Goal: Transaction & Acquisition: Purchase product/service

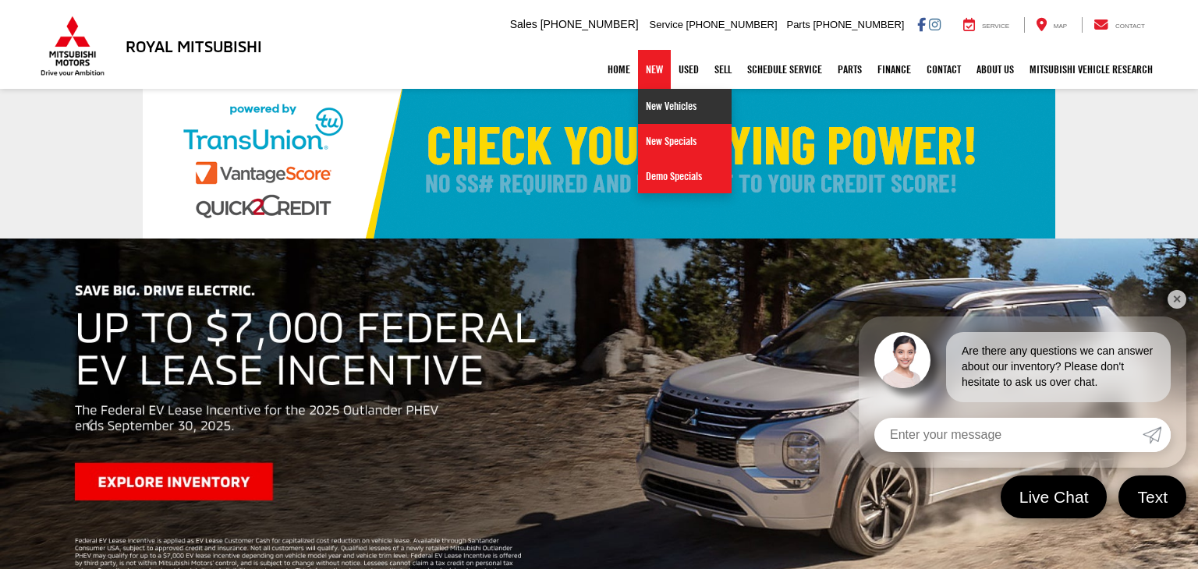
click at [657, 110] on link "New Vehicles" at bounding box center [685, 106] width 94 height 35
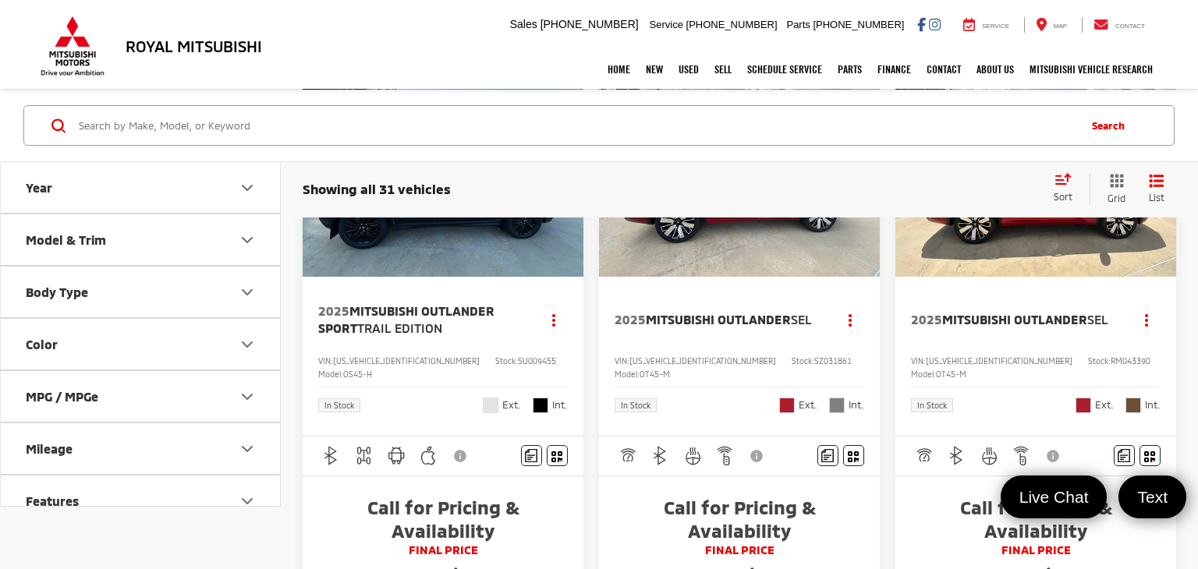
scroll to position [1731, 0]
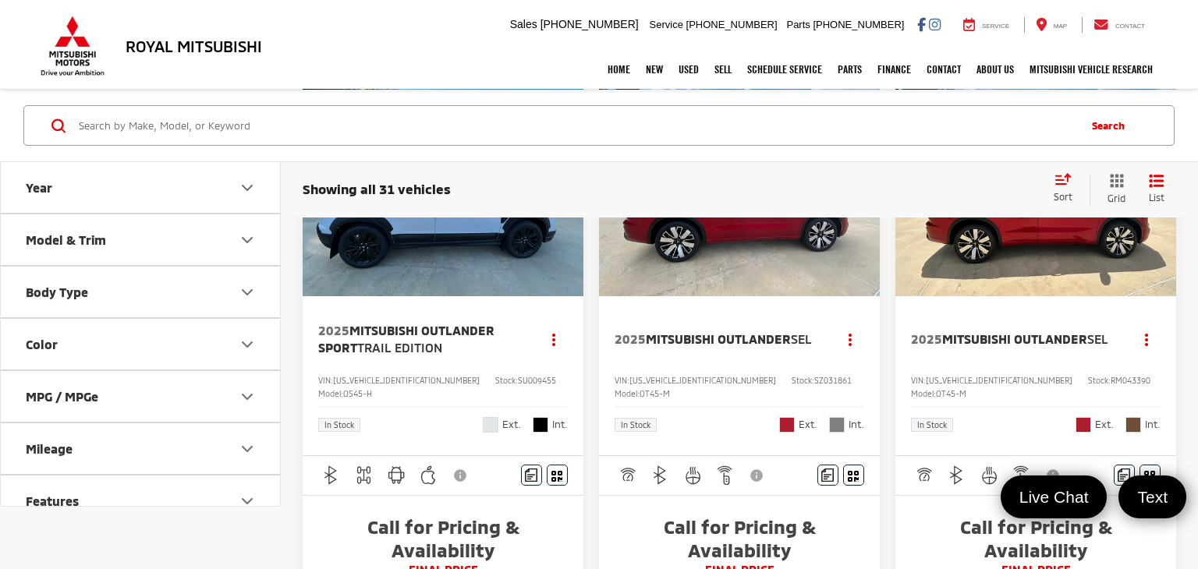
click at [563, 218] on button "Next image" at bounding box center [567, 190] width 31 height 55
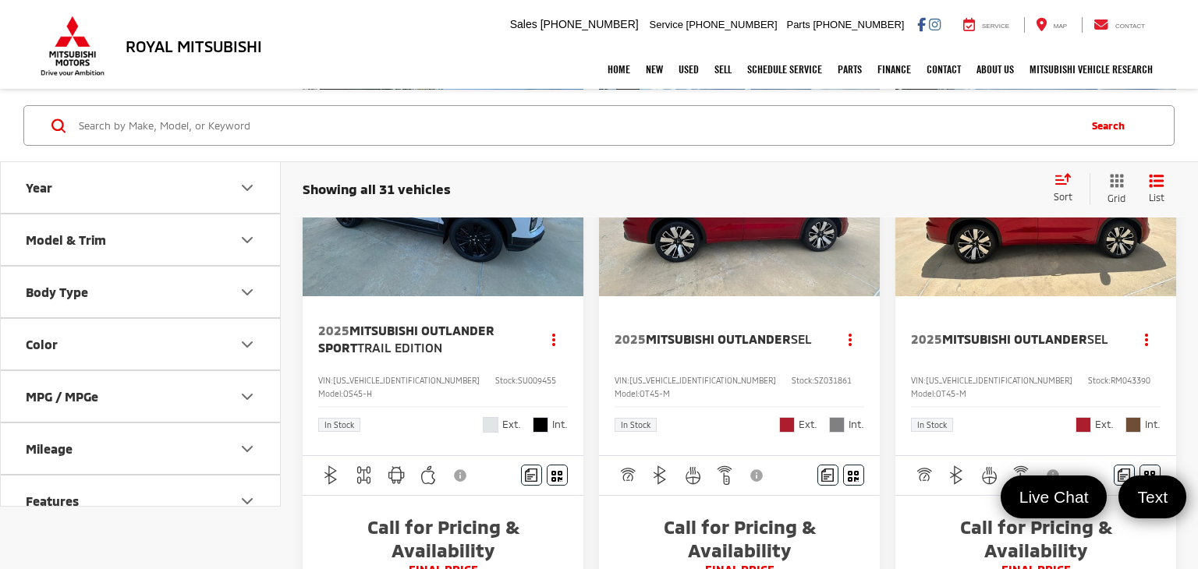
click at [563, 218] on button "Next image" at bounding box center [567, 190] width 31 height 55
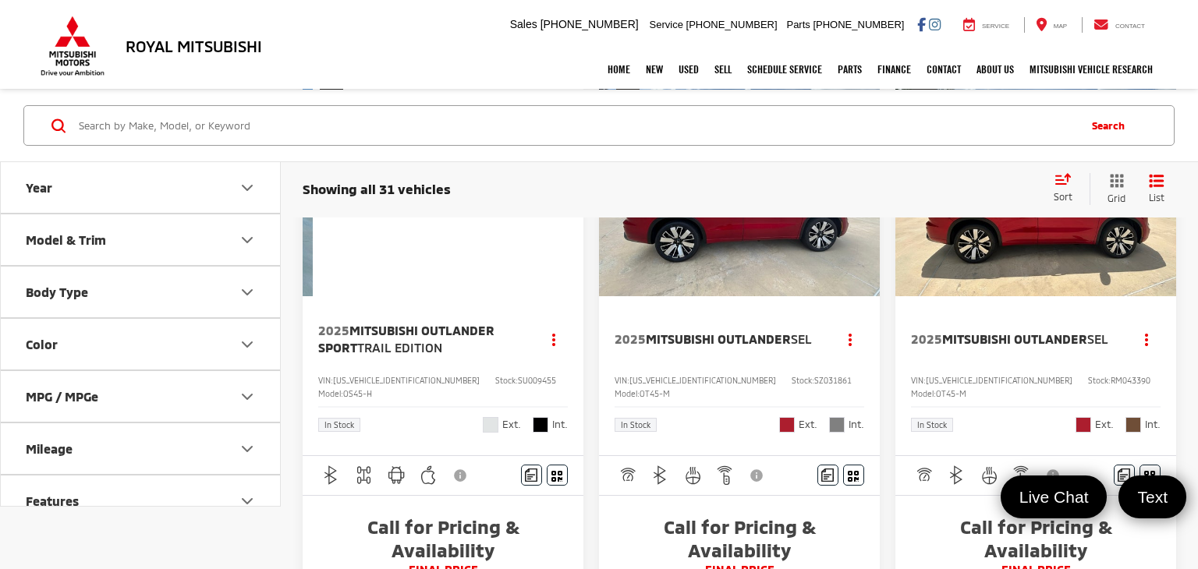
scroll to position [0, 566]
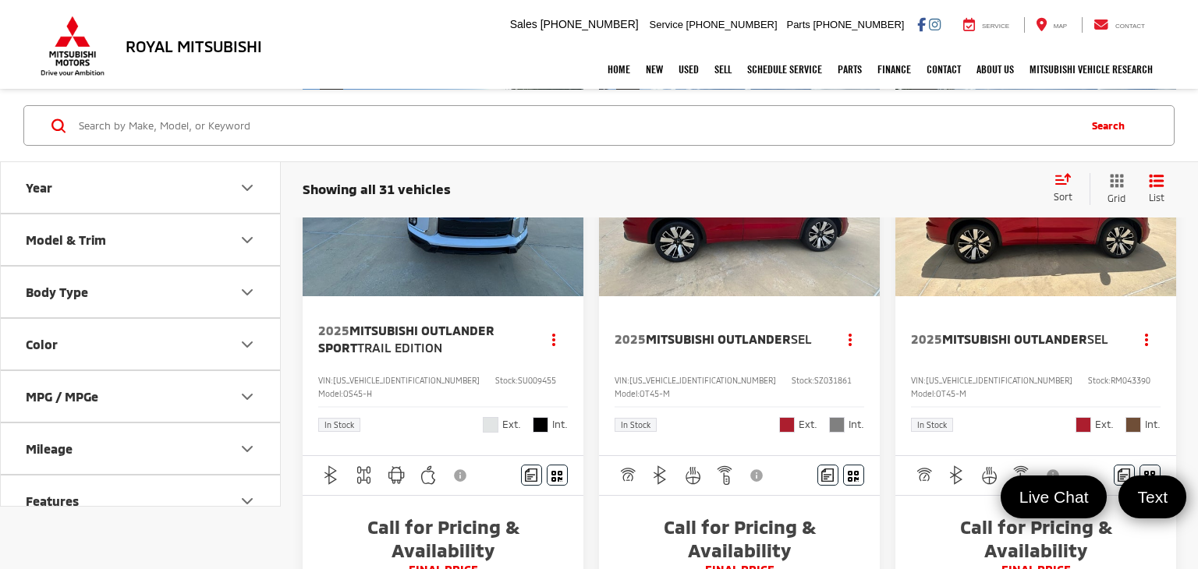
click at [563, 218] on button "Next image" at bounding box center [567, 190] width 31 height 55
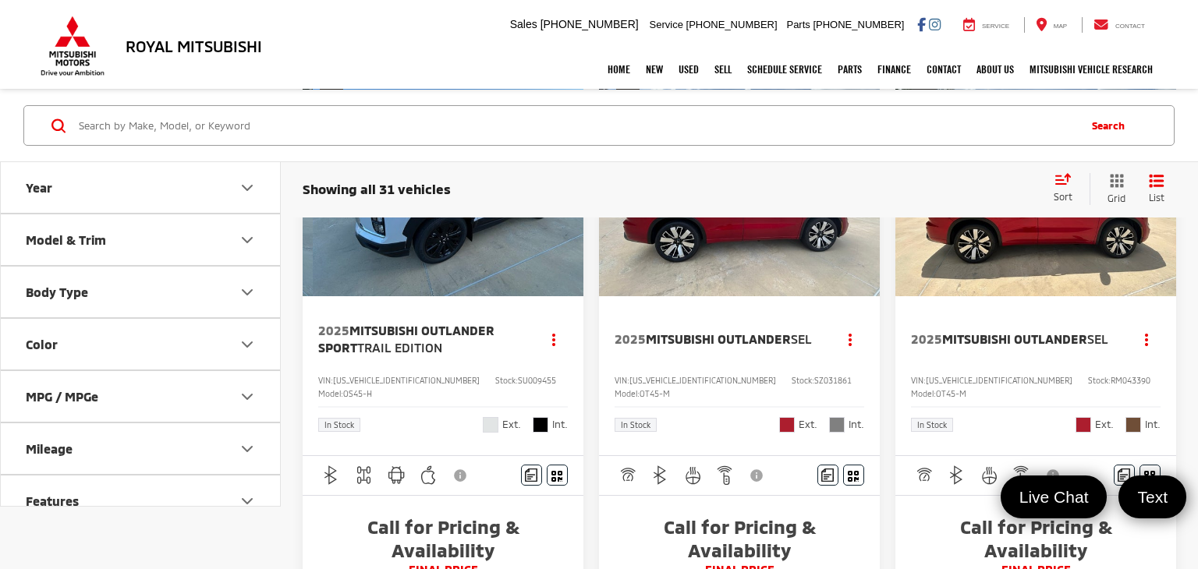
scroll to position [0, 849]
click at [563, 218] on button "Next image" at bounding box center [567, 190] width 31 height 55
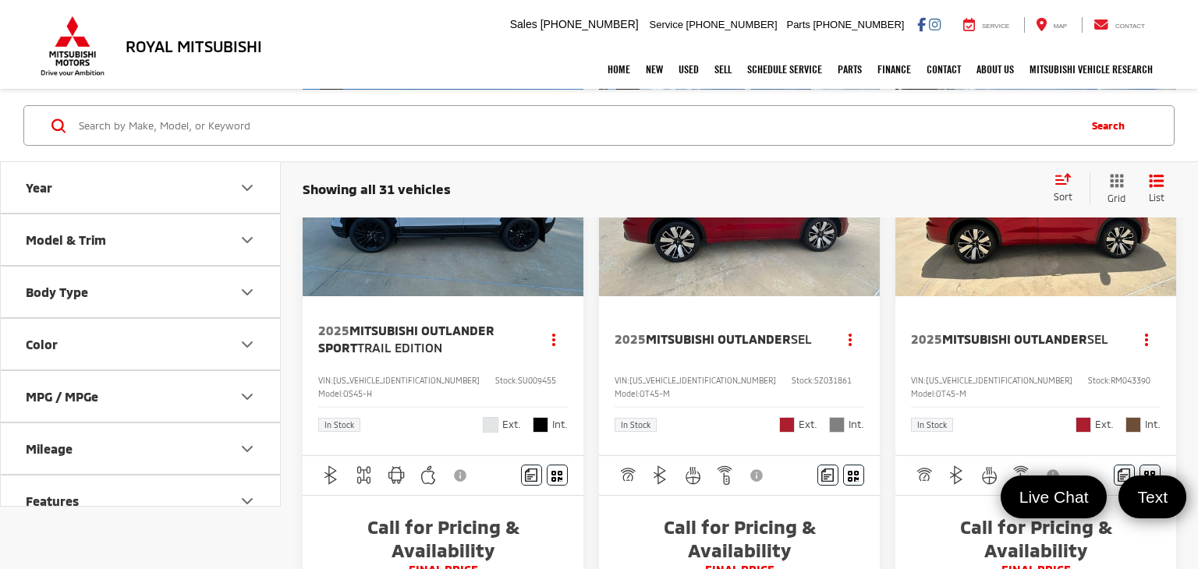
click at [563, 218] on button "Next image" at bounding box center [567, 190] width 31 height 55
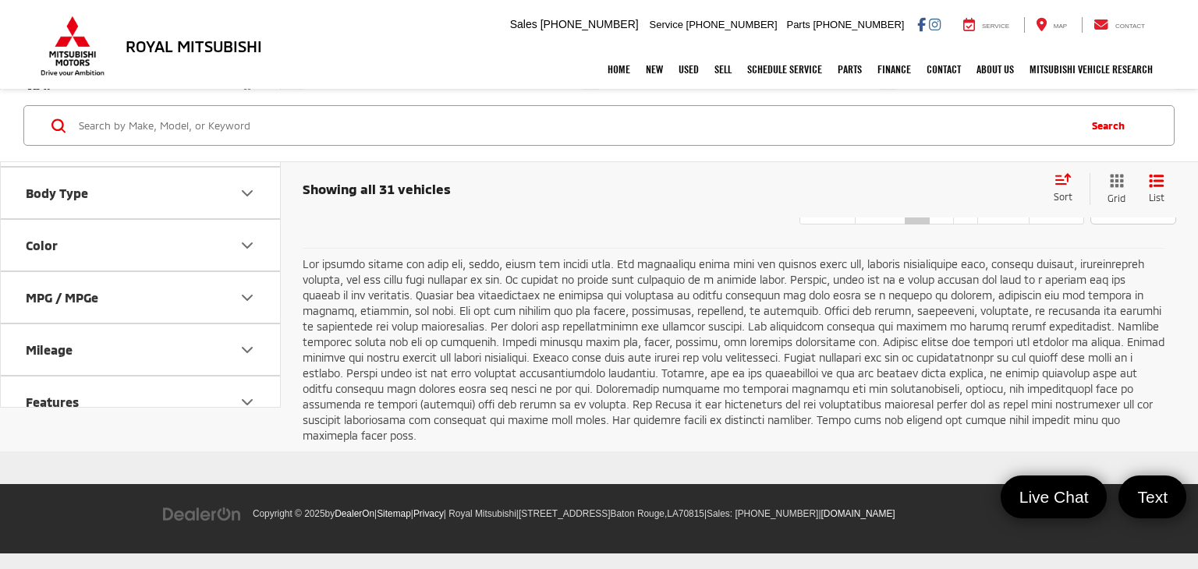
scroll to position [3351, 0]
